Goal: Task Accomplishment & Management: Use online tool/utility

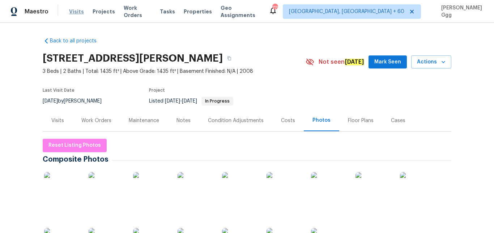
click at [77, 13] on span "Visits" at bounding box center [76, 11] width 15 height 7
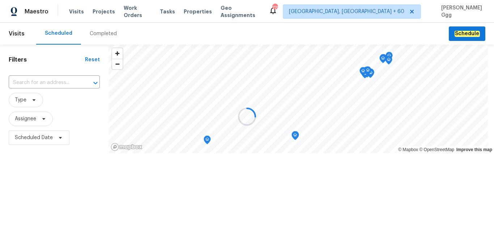
click at [105, 33] on div at bounding box center [247, 116] width 494 height 233
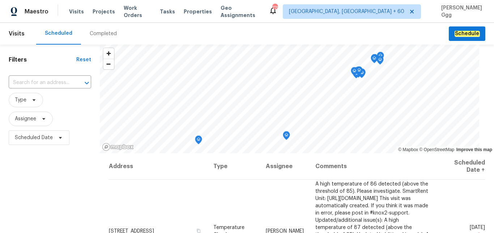
click at [96, 31] on div "Completed" at bounding box center [103, 33] width 27 height 7
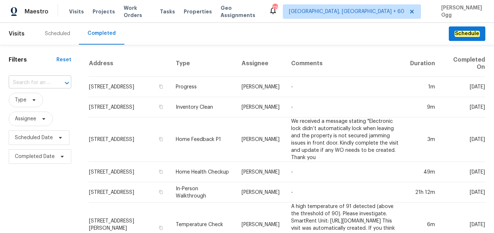
click at [31, 86] on input "text" at bounding box center [30, 82] width 42 height 11
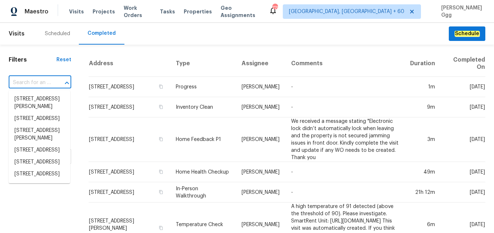
click at [26, 82] on input "text" at bounding box center [30, 82] width 42 height 11
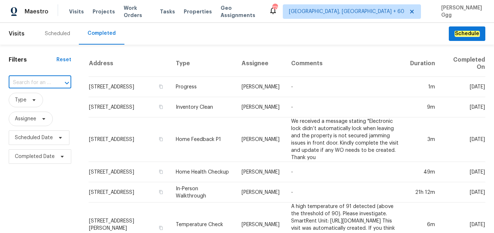
paste input "[STREET_ADDRESS][PERSON_NAME]"
type input "[STREET_ADDRESS][PERSON_NAME]"
click at [37, 103] on li "[STREET_ADDRESS][PERSON_NAME]" at bounding box center [40, 103] width 62 height 20
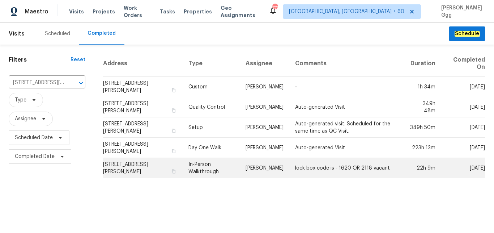
click at [194, 167] on td "In-Person Walkthrough" at bounding box center [211, 168] width 57 height 20
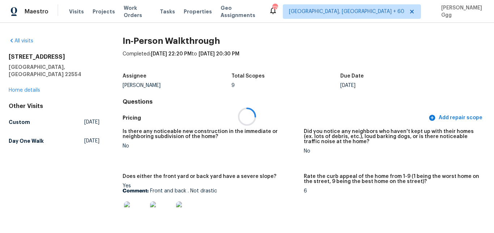
click at [25, 133] on div at bounding box center [247, 116] width 494 height 233
click at [27, 88] on link "Home details" at bounding box center [24, 90] width 31 height 5
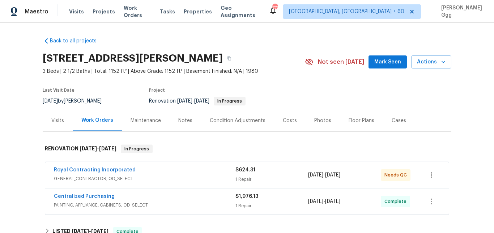
click at [314, 121] on div "Photos" at bounding box center [322, 120] width 17 height 7
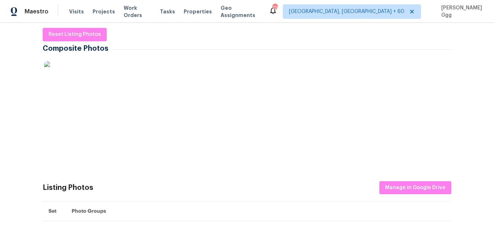
scroll to position [122, 0]
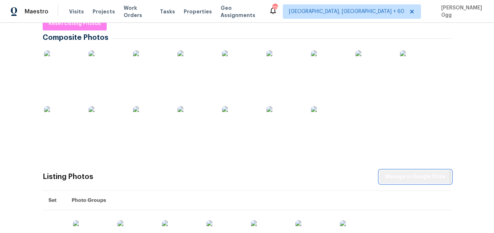
click at [413, 178] on span "Manage in Google Drive" at bounding box center [415, 176] width 60 height 9
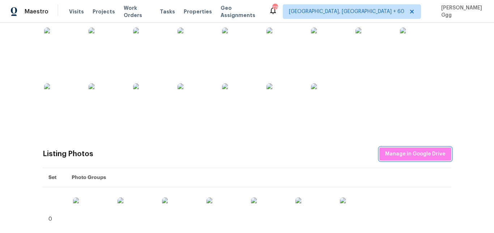
scroll to position [152, 0]
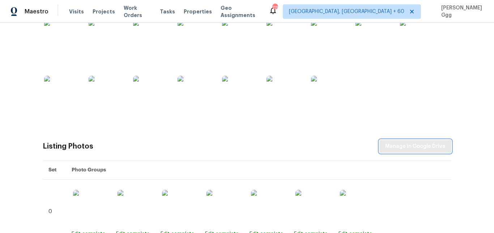
click at [406, 145] on span "Manage in Google Drive" at bounding box center [415, 146] width 60 height 9
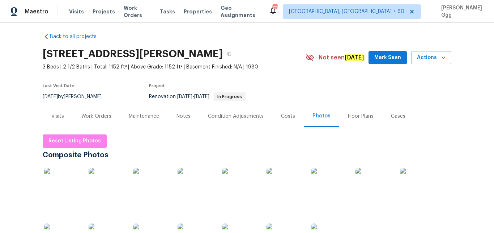
scroll to position [0, 0]
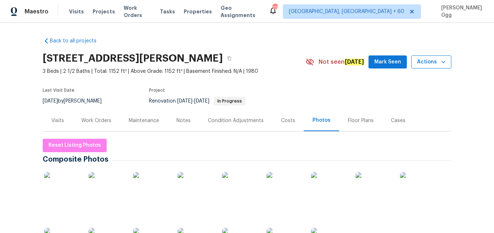
click at [440, 61] on icon "button" at bounding box center [443, 61] width 7 height 7
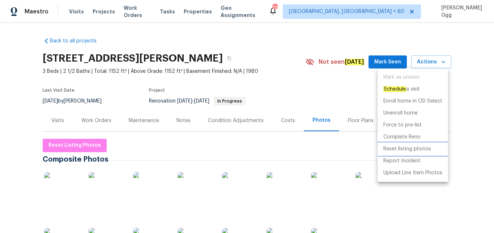
click at [405, 147] on p "Reset listing photos" at bounding box center [408, 149] width 48 height 8
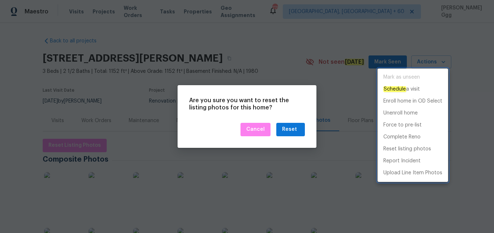
click at [291, 131] on div at bounding box center [247, 116] width 494 height 233
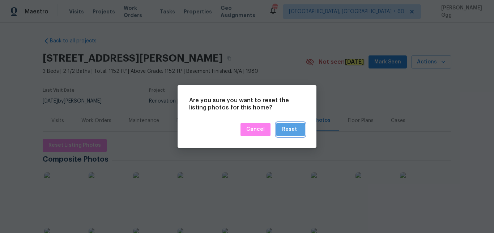
click at [291, 131] on div "Reset" at bounding box center [289, 129] width 15 height 9
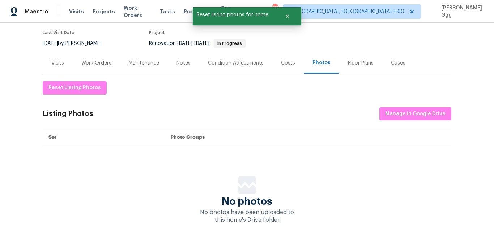
scroll to position [61, 0]
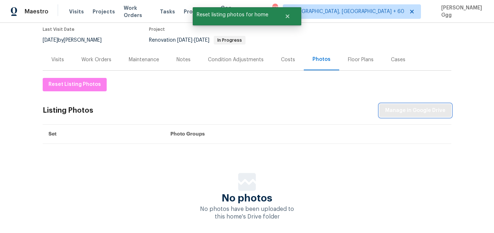
click at [409, 110] on span "Manage in Google Drive" at bounding box center [415, 110] width 60 height 9
